Goal: Transaction & Acquisition: Purchase product/service

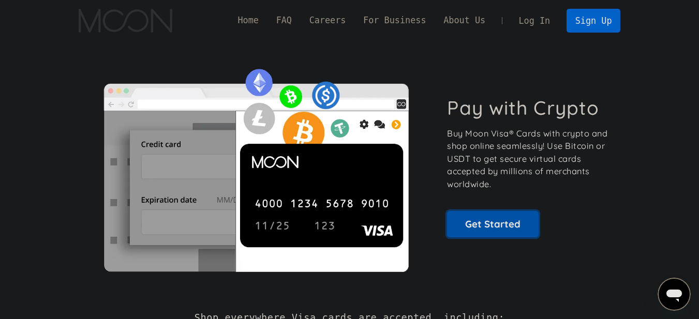
click at [480, 231] on link "Get Started" at bounding box center [493, 224] width 92 height 26
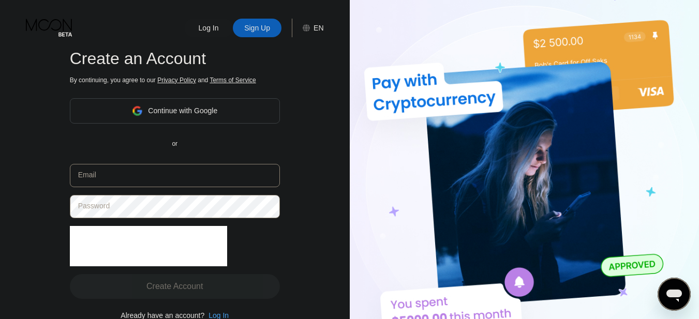
click at [225, 107] on div "Continue with Google" at bounding box center [175, 110] width 210 height 25
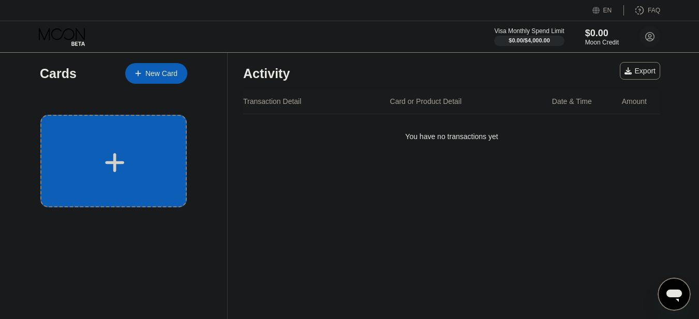
click at [127, 137] on div at bounding box center [113, 161] width 147 height 93
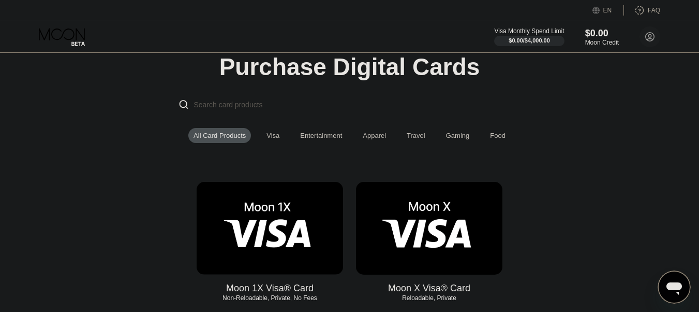
scroll to position [52, 0]
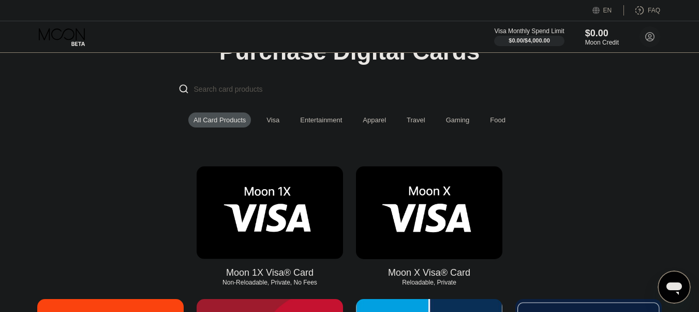
click at [303, 220] on img at bounding box center [270, 212] width 147 height 93
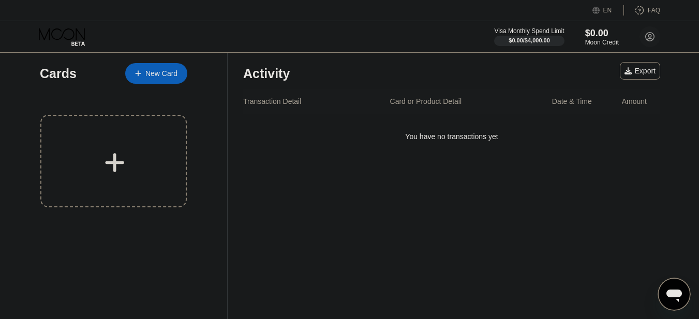
click at [130, 143] on div at bounding box center [113, 161] width 147 height 93
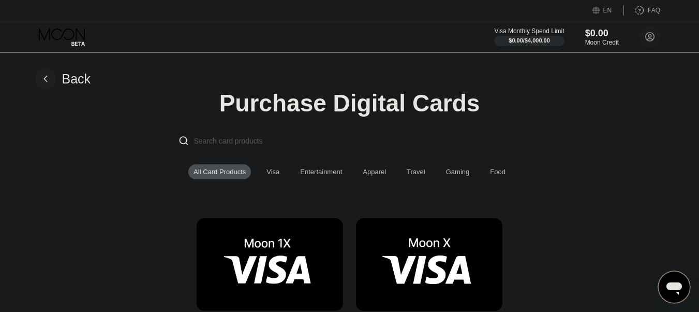
click at [411, 281] on img at bounding box center [429, 264] width 147 height 93
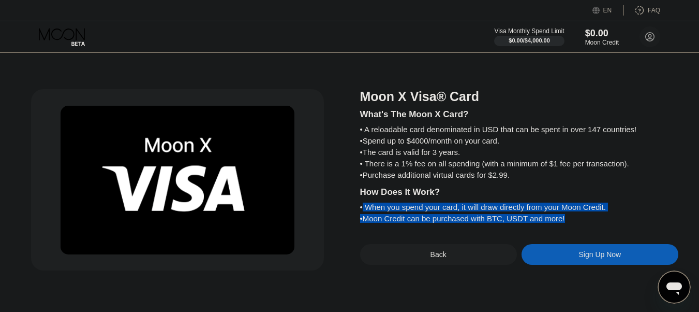
drag, startPoint x: 362, startPoint y: 218, endPoint x: 596, endPoint y: 227, distance: 234.1
click at [596, 225] on div "What's The Moon X Card? • A reloadable card denominated in USD that can be spen…" at bounding box center [519, 164] width 318 height 121
click at [565, 223] on div "• Moon Credit can be purchased with BTC, USDT and more!" at bounding box center [519, 218] width 318 height 9
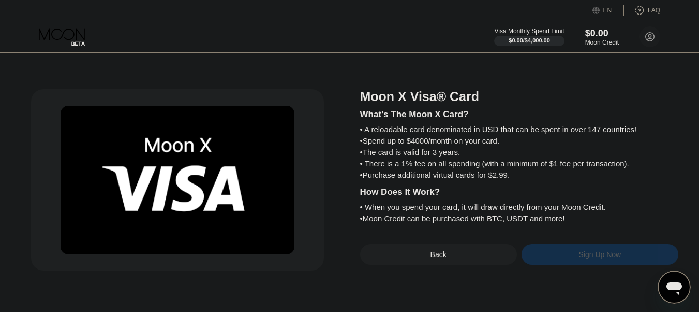
click at [565, 265] on div "Sign Up Now" at bounding box center [600, 254] width 157 height 21
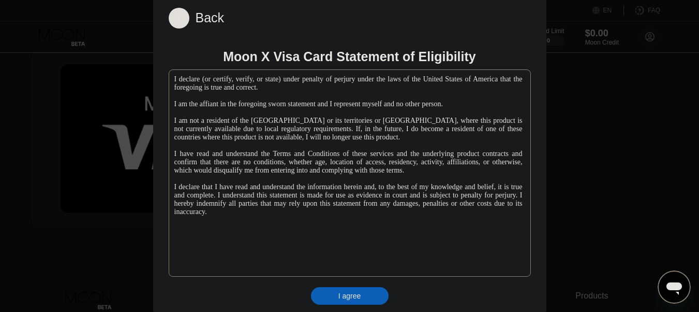
scroll to position [52, 0]
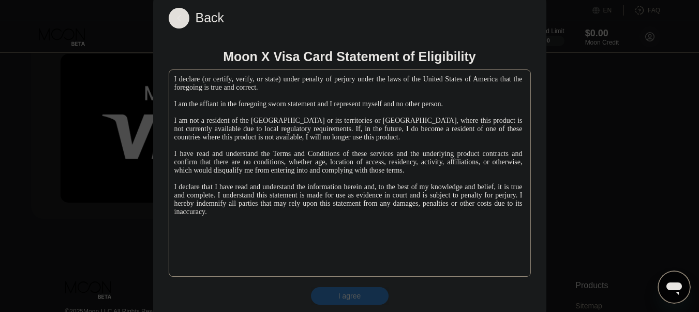
click at [350, 300] on div "I agree" at bounding box center [350, 295] width 23 height 9
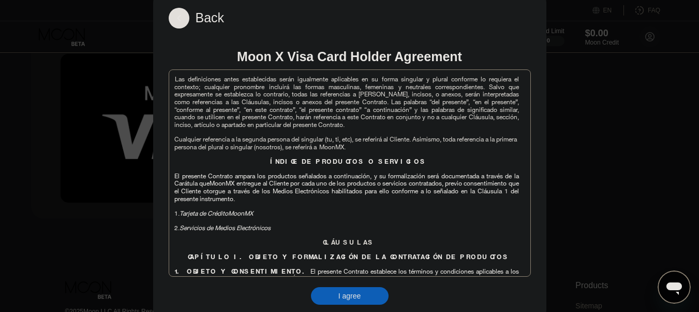
scroll to position [1605, 0]
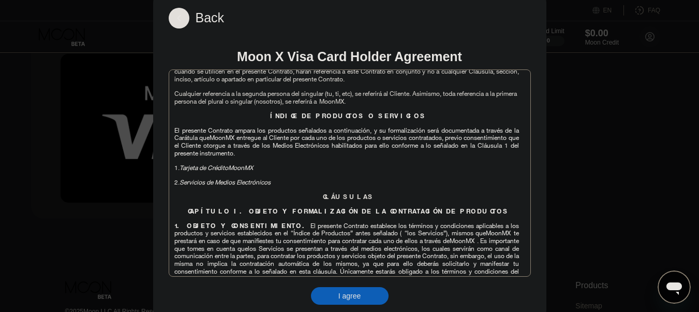
click at [340, 295] on div "I agree" at bounding box center [350, 295] width 23 height 9
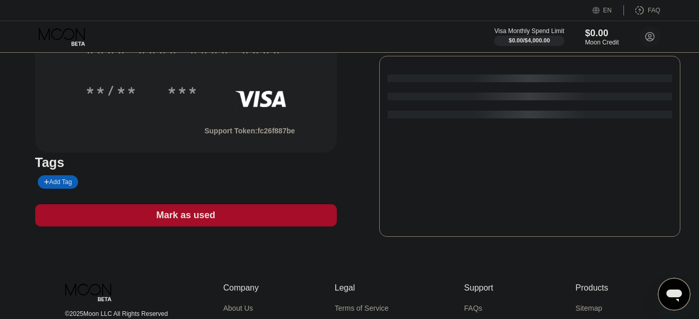
scroll to position [4, 0]
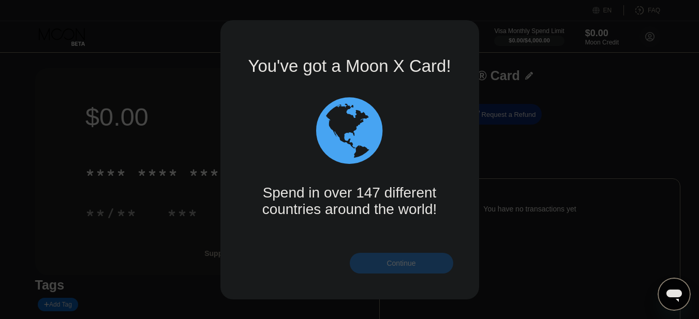
click at [406, 264] on div "Continue" at bounding box center [401, 263] width 29 height 8
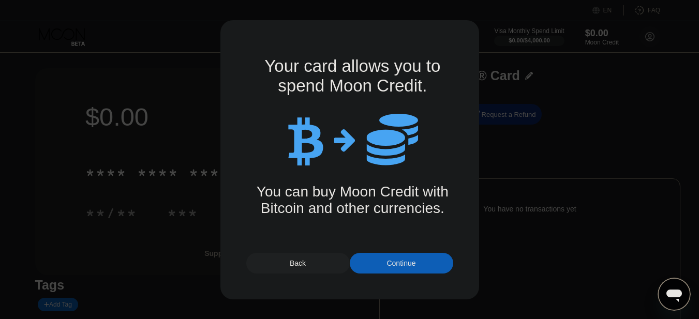
click at [390, 261] on div "Continue" at bounding box center [401, 263] width 29 height 8
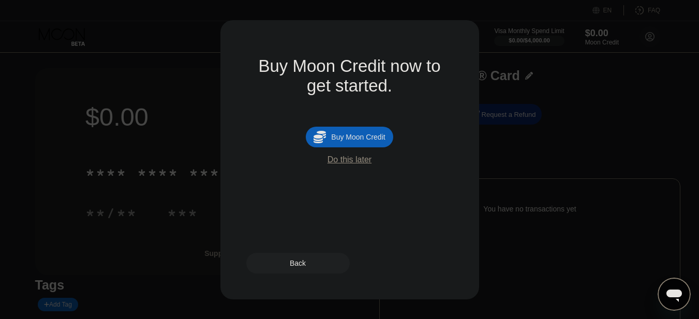
click at [298, 262] on div "Back" at bounding box center [298, 263] width 16 height 8
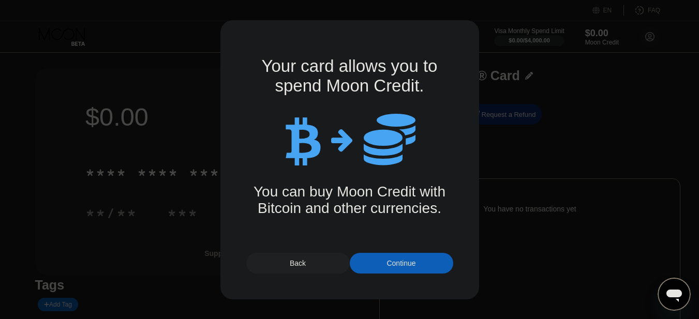
click at [387, 259] on div "Continue" at bounding box center [401, 263] width 29 height 8
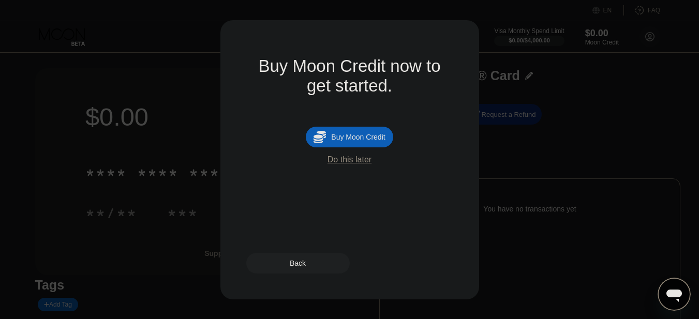
click at [356, 165] on div "Do this later" at bounding box center [350, 159] width 44 height 9
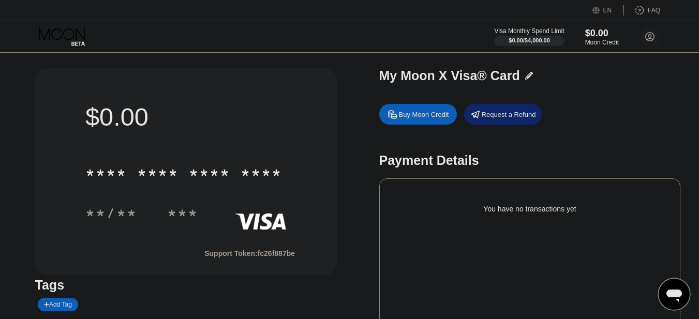
click at [187, 232] on div "$0.00 * * * * * * * * * * * * **** **/** ***" at bounding box center [186, 166] width 234 height 160
click at [232, 204] on div "**/** ***" at bounding box center [185, 213] width 201 height 26
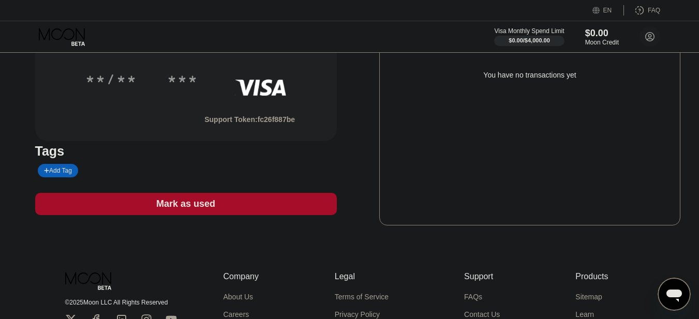
scroll to position [155, 0]
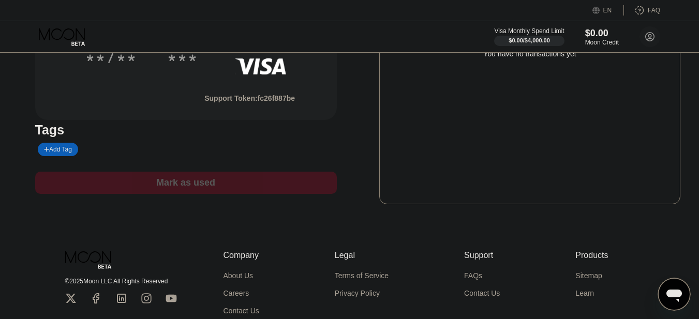
click at [251, 186] on div "Mark as used" at bounding box center [186, 183] width 302 height 22
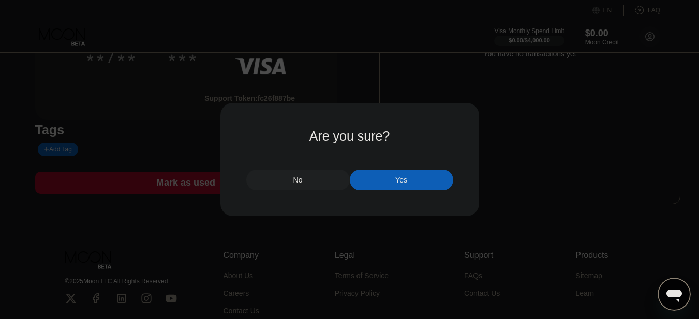
click at [288, 186] on div "No" at bounding box center [298, 180] width 104 height 21
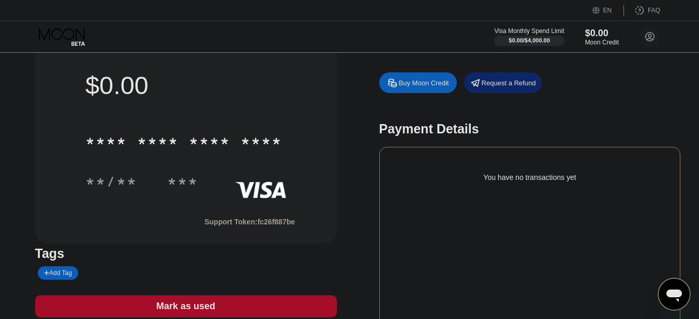
scroll to position [0, 0]
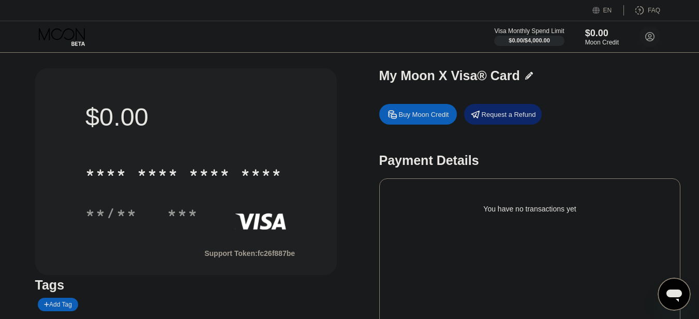
click at [232, 233] on div "$0.00 * * * * * * * * * * * * **** **/** ***" at bounding box center [186, 166] width 234 height 160
click at [119, 211] on div "**/**" at bounding box center [111, 215] width 52 height 17
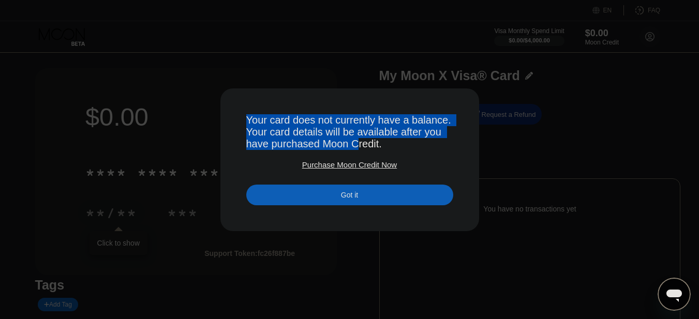
drag, startPoint x: 241, startPoint y: 133, endPoint x: 429, endPoint y: 146, distance: 187.9
click at [407, 148] on div "Your card does not currently have a balance. Your card details will be availabl…" at bounding box center [349, 159] width 699 height 319
click at [429, 146] on div "Your card does not currently have a balance. Your card details will be availabl…" at bounding box center [349, 132] width 207 height 36
click at [386, 195] on div "Got it" at bounding box center [349, 195] width 207 height 21
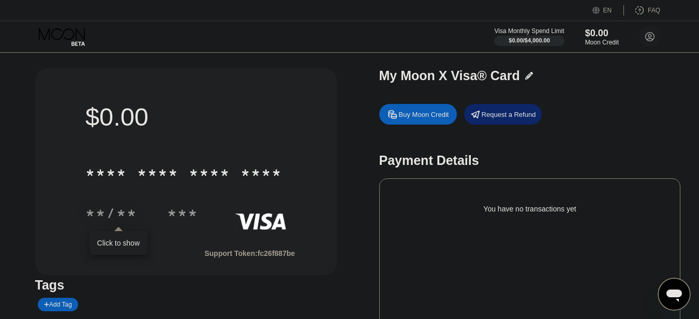
click at [108, 221] on div "**/**" at bounding box center [111, 215] width 52 height 17
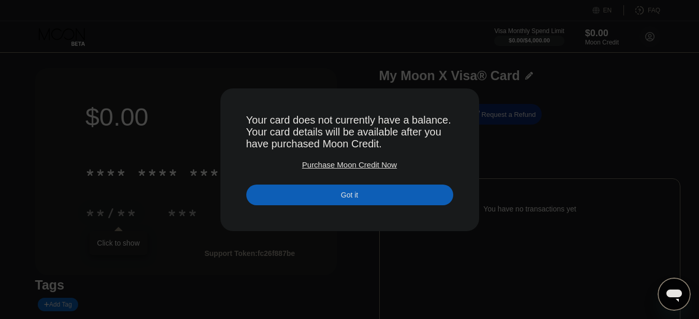
click at [361, 197] on div "Got it" at bounding box center [349, 195] width 207 height 21
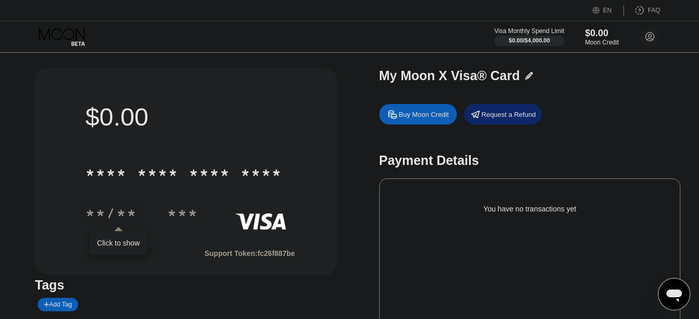
click at [416, 116] on div "Buy Moon Credit" at bounding box center [424, 114] width 50 height 9
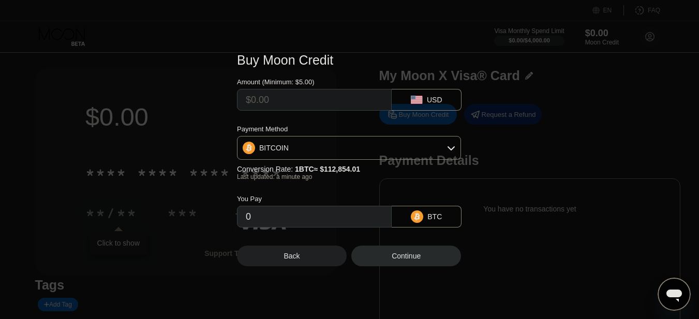
click at [321, 97] on input "text" at bounding box center [314, 100] width 137 height 21
type input "$5"
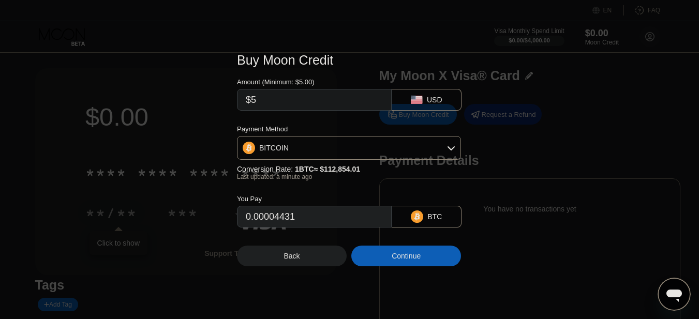
type input "0.00004431"
type input "$5"
click at [368, 152] on div "BITCOIN" at bounding box center [349, 148] width 223 height 21
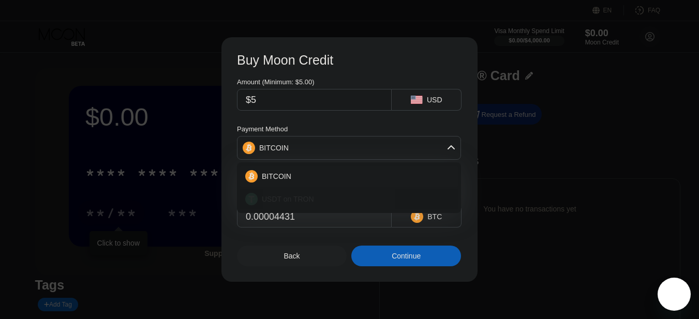
click at [311, 200] on div "USDT on TRON" at bounding box center [355, 199] width 195 height 8
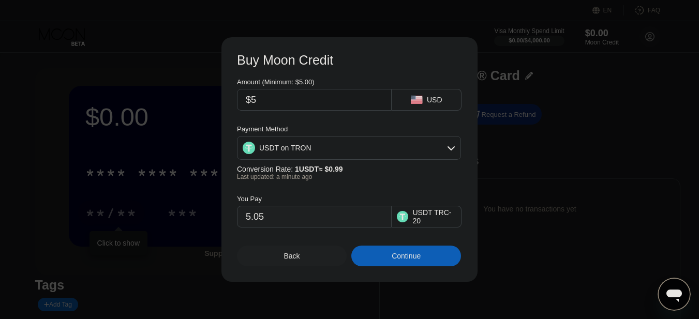
click at [374, 184] on div "You Pay 5.05 USDT TRC-20" at bounding box center [349, 204] width 225 height 47
drag, startPoint x: 255, startPoint y: 169, endPoint x: 376, endPoint y: 170, distance: 121.1
click at [376, 170] on div "Conversion Rate: 1 USDT ≈ $0.99" at bounding box center [349, 169] width 224 height 8
click at [342, 187] on div "You Pay 5.05 USDT TRC-20" at bounding box center [349, 204] width 225 height 47
click at [314, 157] on div "USDT on TRON" at bounding box center [349, 148] width 223 height 21
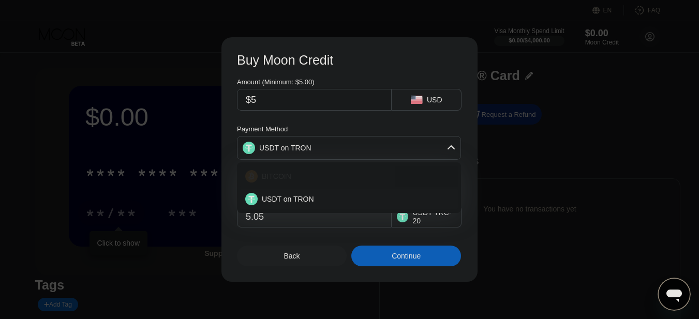
click at [300, 179] on div "BITCOIN" at bounding box center [355, 176] width 195 height 8
type input "0.00004431"
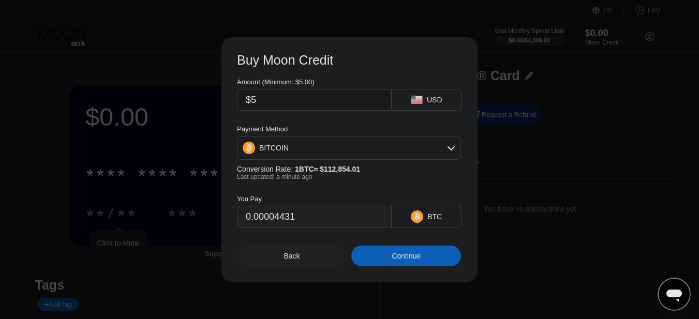
click at [331, 196] on div "You Pay 0.00004431 BTC" at bounding box center [349, 204] width 225 height 47
click at [309, 187] on div "You Pay 0.00004431 BTC" at bounding box center [349, 204] width 225 height 47
click at [418, 254] on div "Continue" at bounding box center [407, 256] width 110 height 21
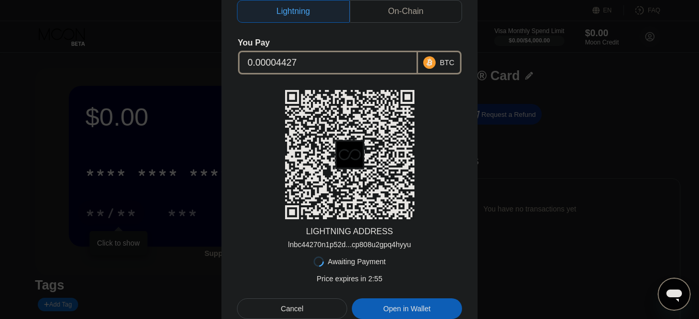
click at [401, 11] on div "On-Chain" at bounding box center [405, 11] width 35 height 10
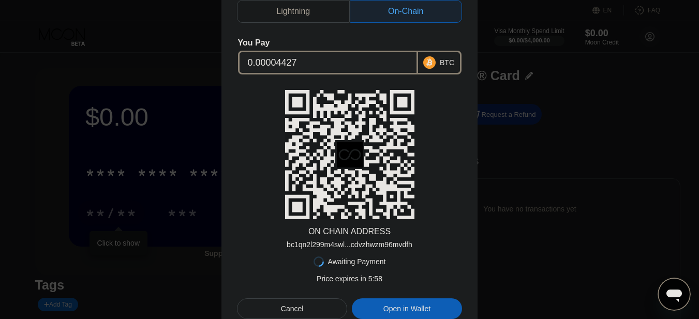
click at [308, 10] on div "Lightning" at bounding box center [293, 11] width 34 height 10
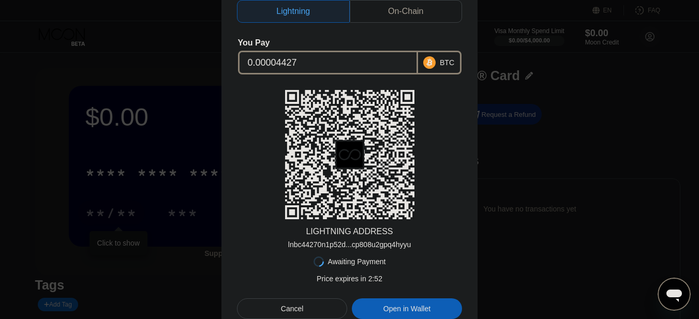
click at [294, 313] on div "Cancel" at bounding box center [292, 308] width 23 height 9
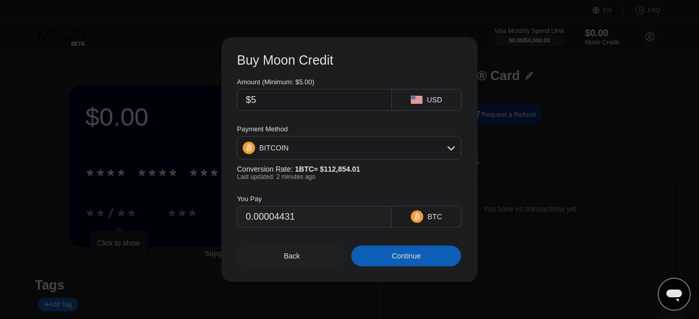
click at [286, 265] on div "Back" at bounding box center [292, 256] width 110 height 21
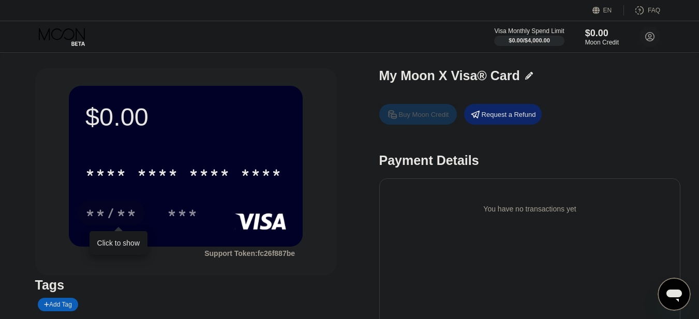
click at [429, 125] on div "Buy Moon Credit" at bounding box center [418, 114] width 78 height 21
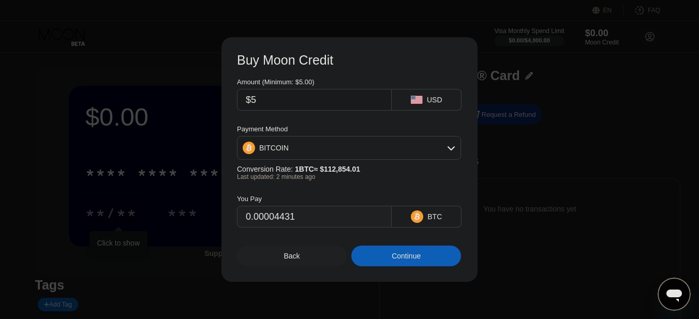
click at [340, 153] on div "BITCOIN" at bounding box center [349, 148] width 223 height 21
click at [316, 195] on div "USDT on TRON" at bounding box center [355, 199] width 195 height 8
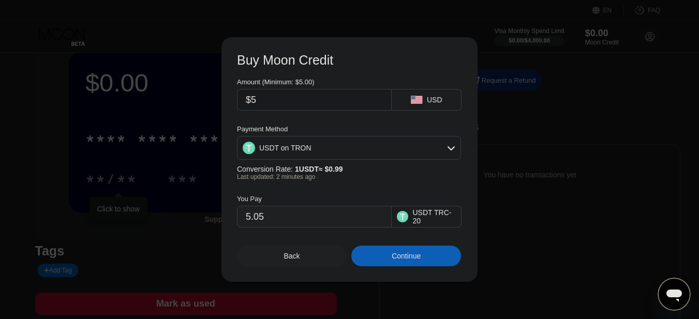
scroll to position [52, 0]
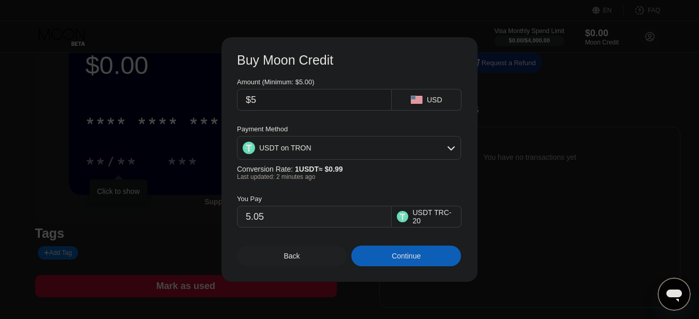
click at [361, 151] on div "USDT on TRON" at bounding box center [349, 148] width 223 height 21
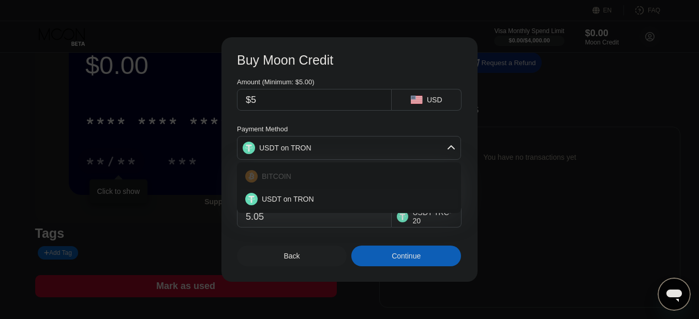
click at [309, 180] on div "BITCOIN" at bounding box center [355, 176] width 195 height 8
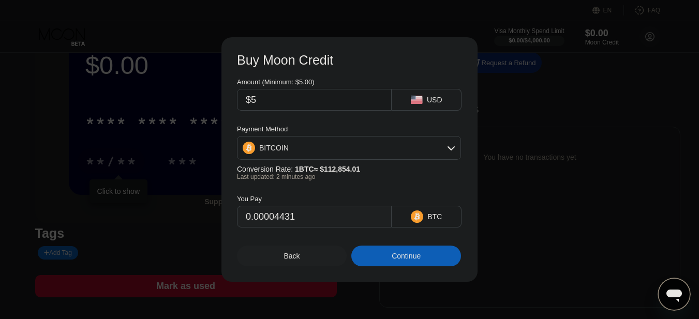
click at [320, 126] on div "Payment Method" at bounding box center [349, 129] width 224 height 8
type input "0.00004428"
type input "0.00004429"
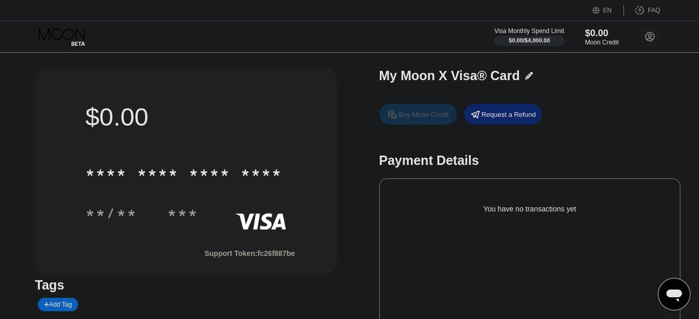
click at [415, 115] on div "Buy Moon Credit" at bounding box center [424, 114] width 50 height 9
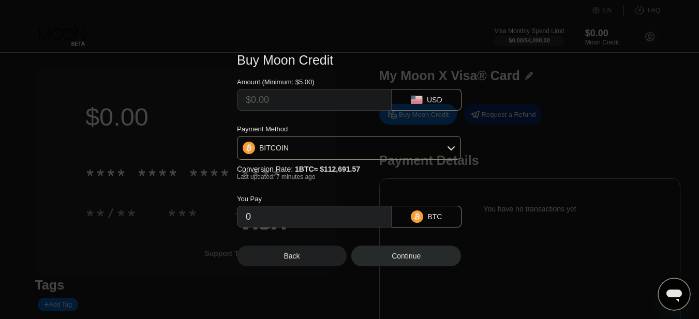
click at [315, 104] on input "text" at bounding box center [314, 100] width 137 height 21
type input "$5"
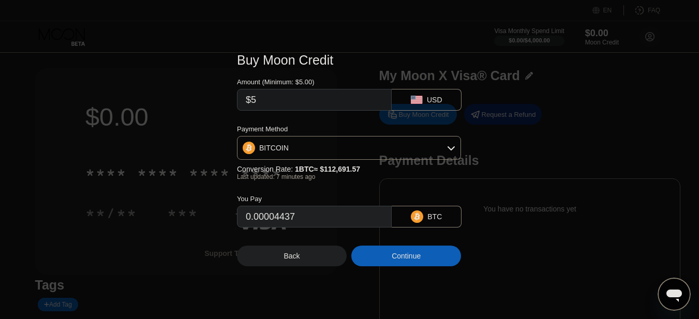
type input "0.00004437"
type input "$5"
click at [420, 137] on div "BITCOIN" at bounding box center [349, 148] width 224 height 24
click at [409, 150] on div "BITCOIN" at bounding box center [349, 148] width 223 height 21
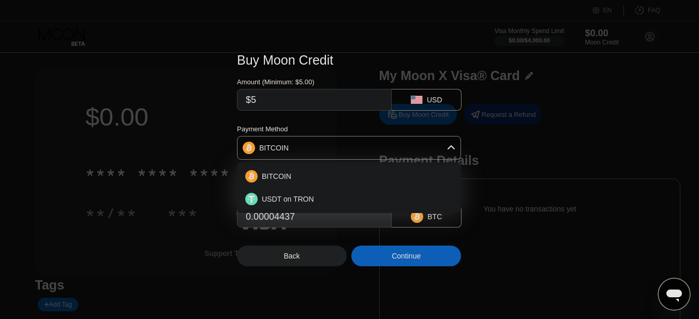
click at [357, 124] on div "Amount (Minimum: $5.00) $5 USD Payment Method BITCOIN BITCOIN USDT on TRON Conv…" at bounding box center [349, 148] width 225 height 160
click at [391, 259] on div "Continue" at bounding box center [407, 256] width 110 height 21
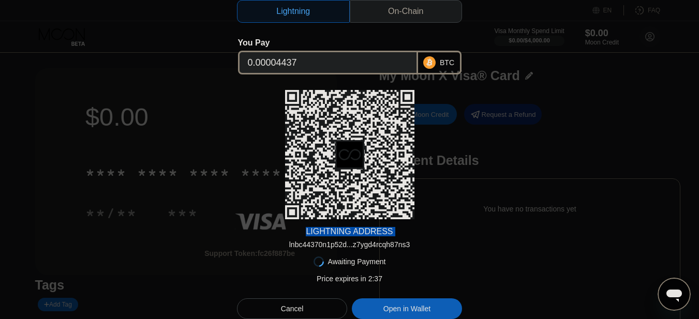
drag, startPoint x: 288, startPoint y: 244, endPoint x: 460, endPoint y: 241, distance: 171.9
click at [464, 236] on div "Lightning On-Chain You Pay 0.00004437 BTC LIGHTNING ADDRESS lnbc44370n1p52d...z…" at bounding box center [350, 159] width 256 height 350
drag, startPoint x: 460, startPoint y: 241, endPoint x: 450, endPoint y: 241, distance: 10.4
click at [452, 242] on div "LIGHTNING ADDRESS lnbc44370n1p52d...z7ygd4rcqh87ns3" at bounding box center [349, 169] width 225 height 159
click at [426, 242] on div "LIGHTNING ADDRESS lnbc44370n1p52d...z7ygd4rcqh87ns3" at bounding box center [349, 169] width 225 height 159
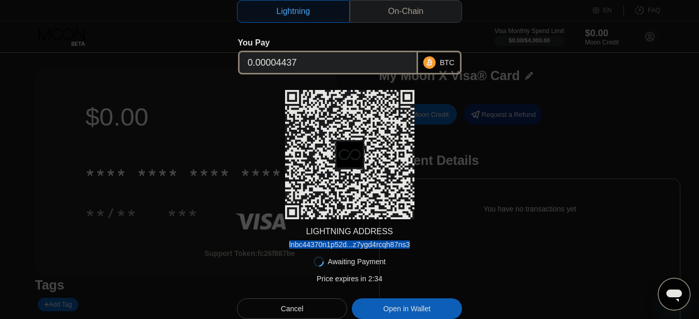
drag, startPoint x: 290, startPoint y: 246, endPoint x: 411, endPoint y: 249, distance: 121.2
click at [411, 249] on div "LIGHTNING ADDRESS lnbc44370n1p52d...z7ygd4rcqh87ns3" at bounding box center [349, 169] width 225 height 159
copy div "lnbc44370n1p52d...z7ygd4rcqh87ns3"
click at [298, 306] on div "Cancel" at bounding box center [292, 308] width 23 height 9
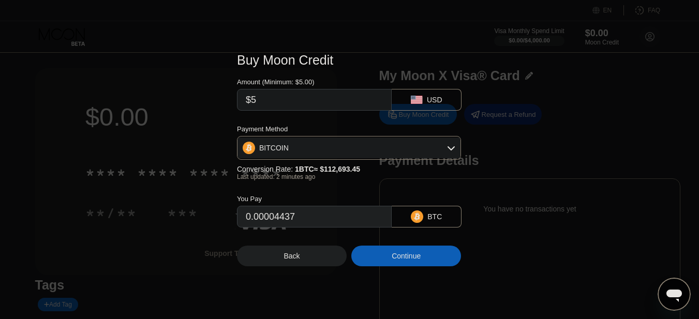
type input "0.00004435"
click at [294, 257] on div "Back" at bounding box center [292, 256] width 16 height 8
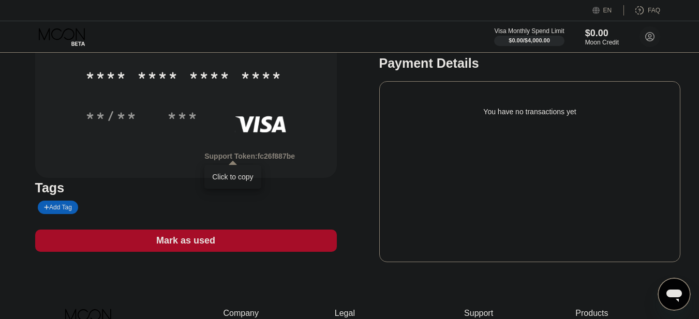
scroll to position [104, 0]
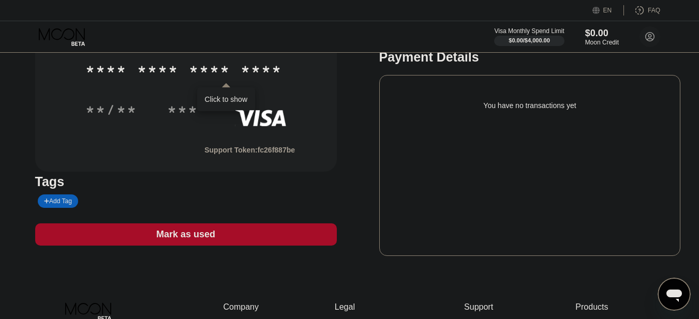
click at [185, 62] on div "* * * * * * * * * * * * ****" at bounding box center [183, 69] width 209 height 26
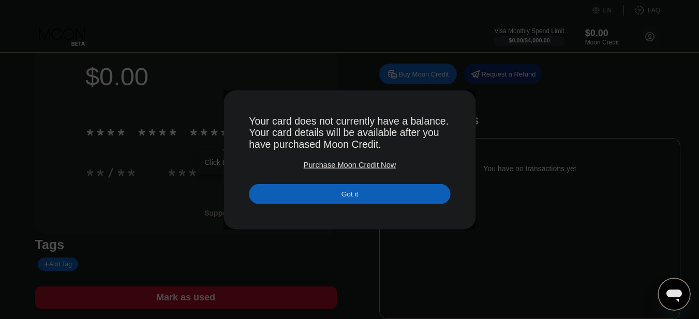
scroll to position [0, 0]
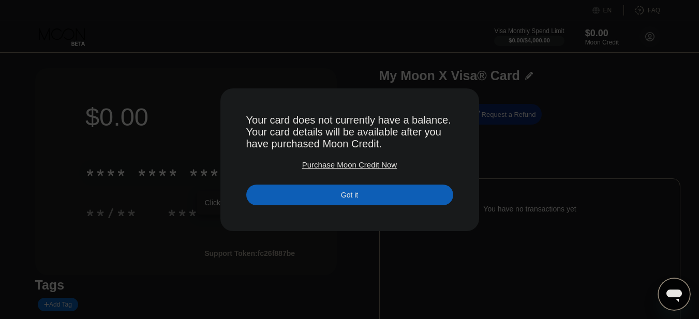
click at [343, 160] on div "Your card does not currently have a balance. Your card details will be availabl…" at bounding box center [349, 159] width 207 height 91
click at [347, 169] on div "Purchase Moon Credit Now" at bounding box center [349, 164] width 95 height 9
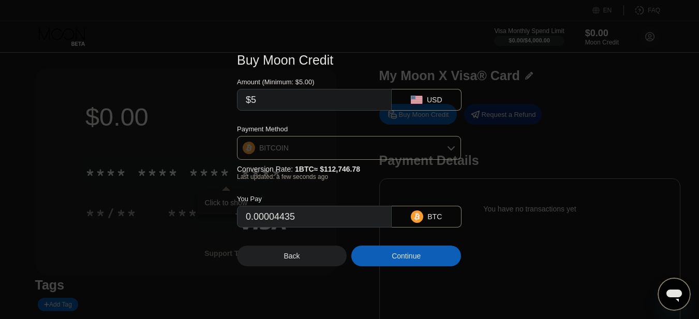
click at [432, 157] on div "BITCOIN" at bounding box center [349, 148] width 223 height 21
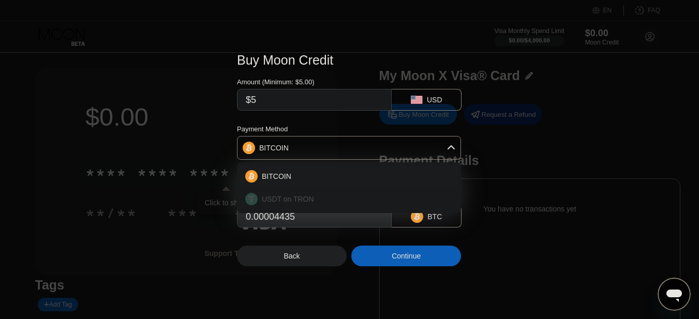
click at [305, 199] on span "USDT on TRON" at bounding box center [288, 199] width 52 height 8
type input "5.05"
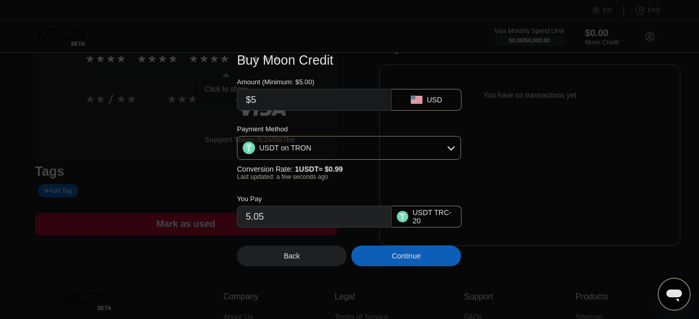
scroll to position [52, 0]
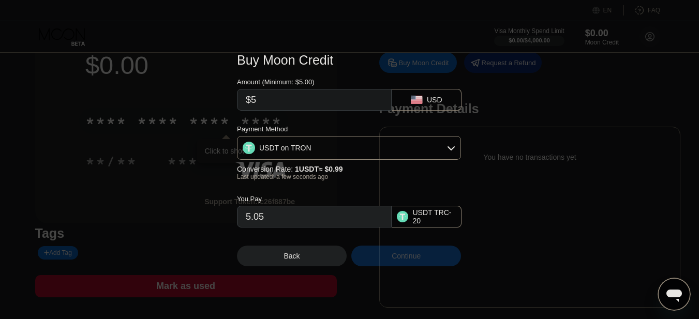
click at [390, 259] on div "Continue" at bounding box center [407, 256] width 110 height 21
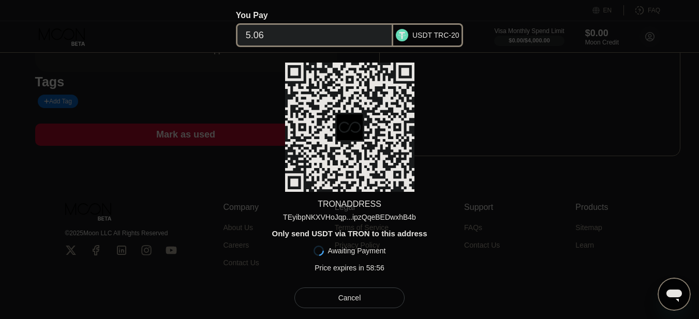
scroll to position [207, 0]
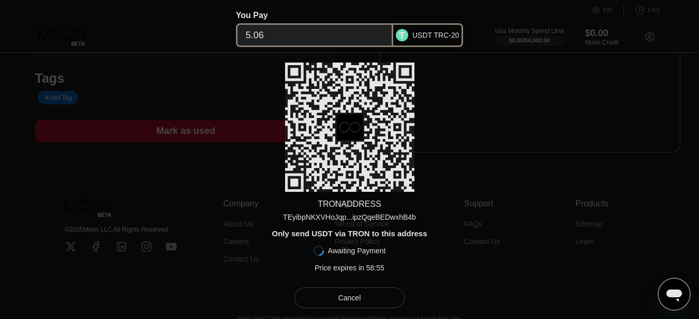
click at [344, 303] on div "Cancel" at bounding box center [350, 298] width 23 height 9
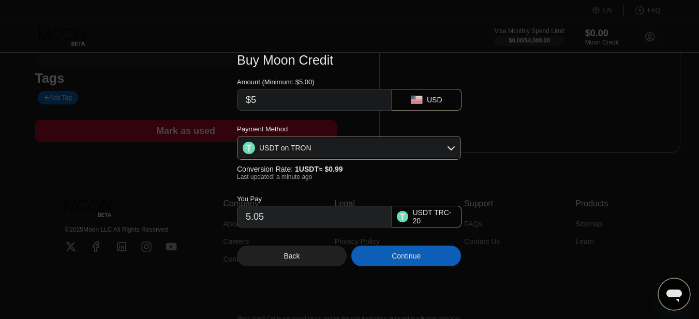
click at [296, 258] on div "Back" at bounding box center [292, 256] width 16 height 8
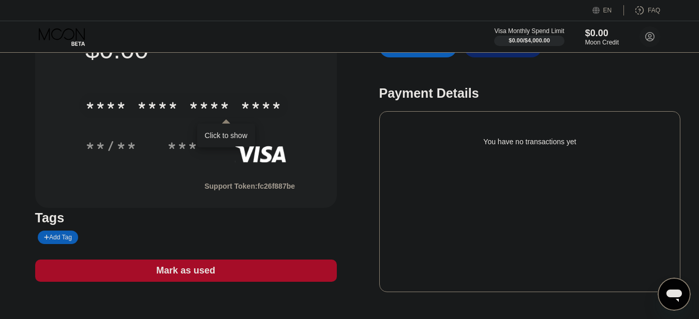
scroll to position [0, 0]
